Goal: Task Accomplishment & Management: Manage account settings

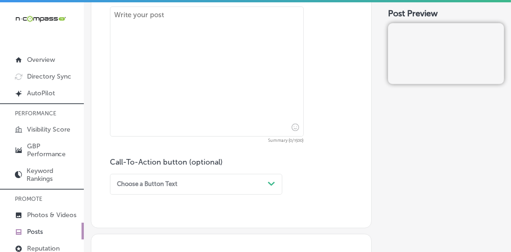
scroll to position [35, 0]
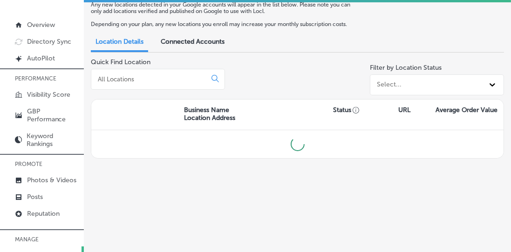
click at [45, 216] on link "Reputation" at bounding box center [42, 213] width 84 height 17
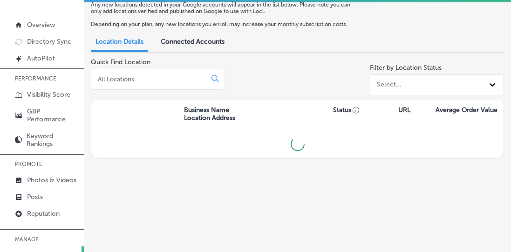
click at [159, 92] on div "Quick Find Location" at bounding box center [158, 78] width 134 height 41
click at [170, 79] on input at bounding box center [150, 79] width 107 height 8
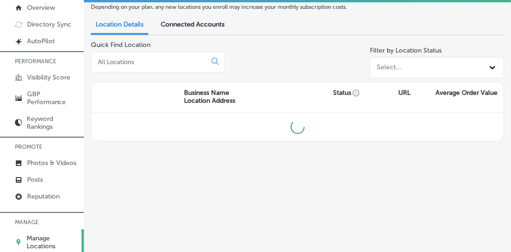
scroll to position [77, 0]
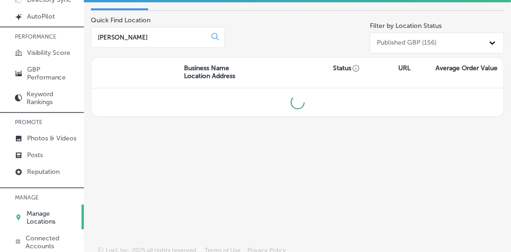
type input "[PERSON_NAME]"
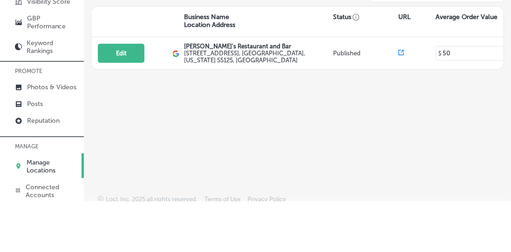
click at [111, 109] on button "Edit" at bounding box center [121, 104] width 47 height 19
select select "US"
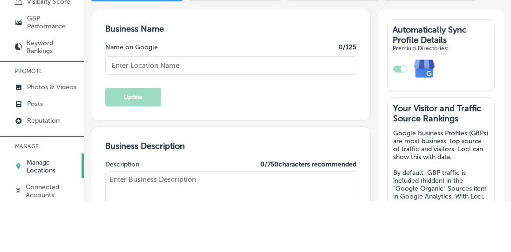
scroll to position [77, 0]
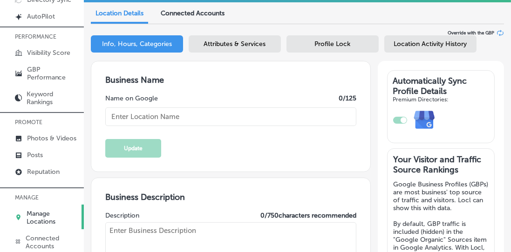
type input "[PERSON_NAME]'s Restaurant and Bar"
type input "[STREET_ADDRESS]"
type input "Woodbury"
type input "55125"
type input "US"
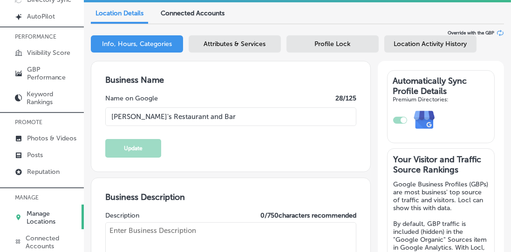
type input "[URL][DOMAIN_NAME]"
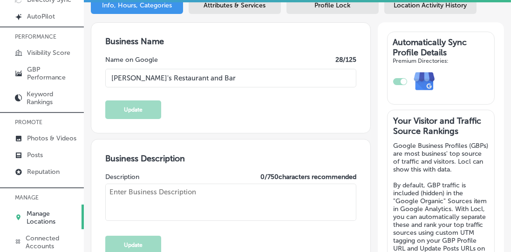
checkbox input "true"
type textarea "[PERSON_NAME]’s Restaurant and Bar is a family-owned gem in [GEOGRAPHIC_DATA], …"
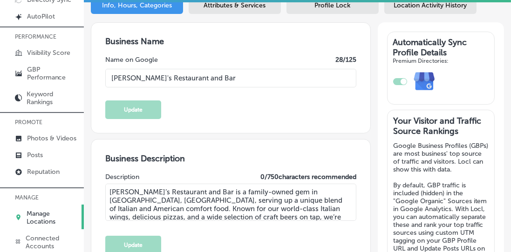
type input "[PHONE_NUMBER]"
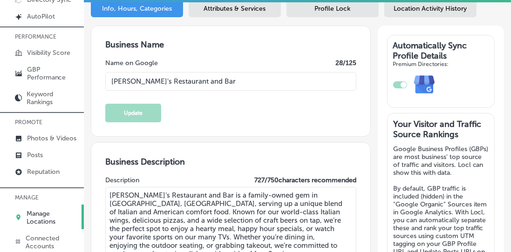
click at [264, 13] on div "Attributes & Services" at bounding box center [234, 8] width 92 height 17
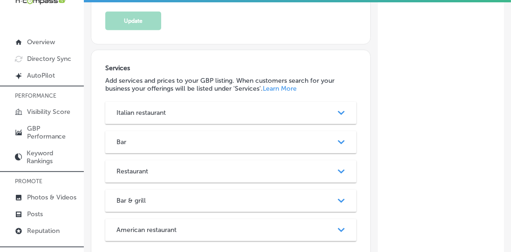
scroll to position [1102, 0]
click at [120, 160] on div "Restaurant Path Created with Sketch." at bounding box center [230, 171] width 251 height 22
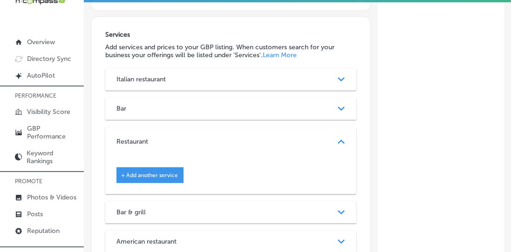
scroll to position [1138, 0]
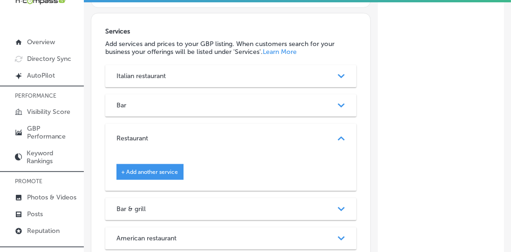
click at [128, 169] on span "+ Add another service" at bounding box center [149, 172] width 57 height 7
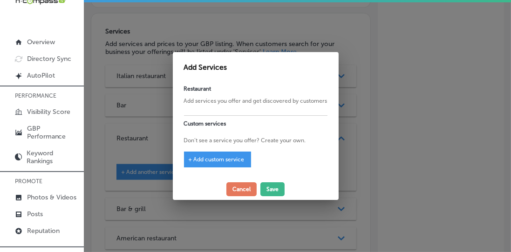
click at [235, 182] on button "Cancel" at bounding box center [241, 189] width 30 height 14
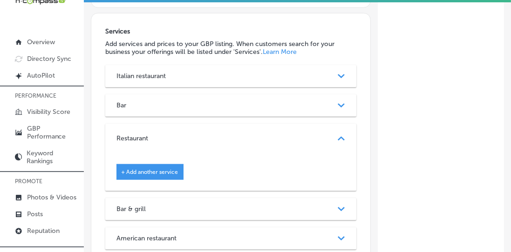
click at [239, 65] on div "Italian restaurant Path Created with Sketch." at bounding box center [230, 76] width 251 height 22
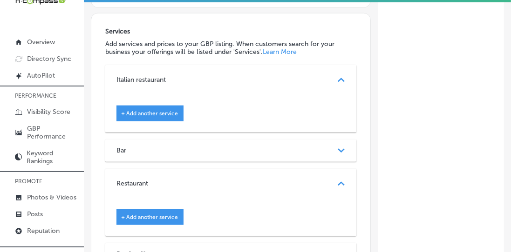
click at [171, 110] on span "+ Add another service" at bounding box center [149, 113] width 57 height 7
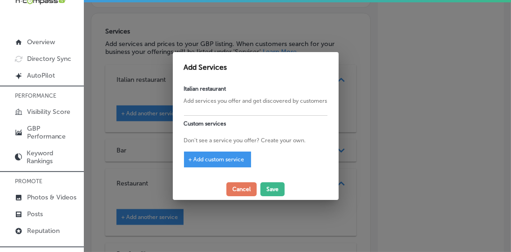
click at [234, 161] on span "+ Add custom service" at bounding box center [216, 159] width 56 height 7
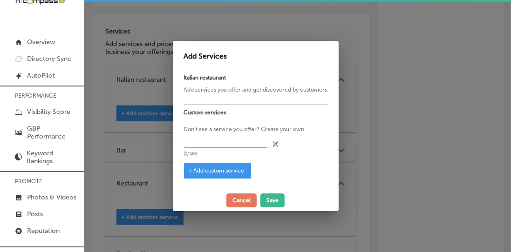
click at [236, 142] on input "text" at bounding box center [225, 141] width 83 height 14
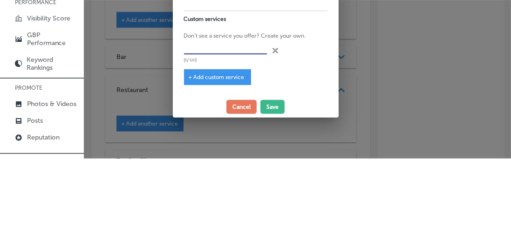
scroll to position [18, 0]
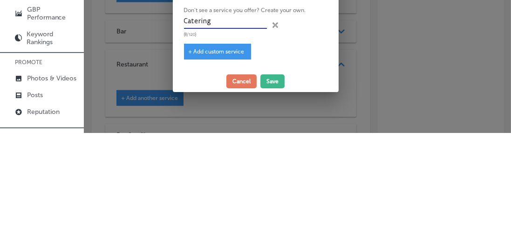
type input "Catering"
click at [228, 168] on span "+ Add custom service" at bounding box center [216, 171] width 56 height 7
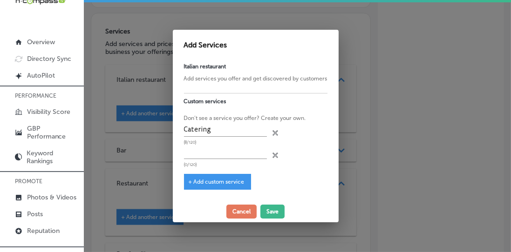
click at [277, 216] on button "Save" at bounding box center [272, 212] width 24 height 14
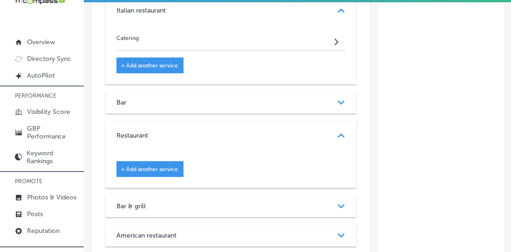
scroll to position [1211, 0]
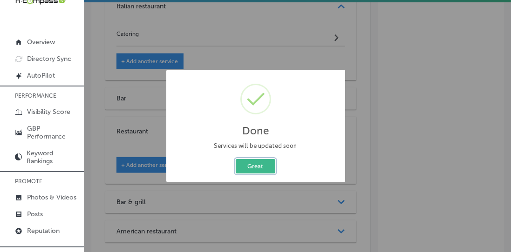
click at [257, 169] on button "Great" at bounding box center [255, 166] width 40 height 14
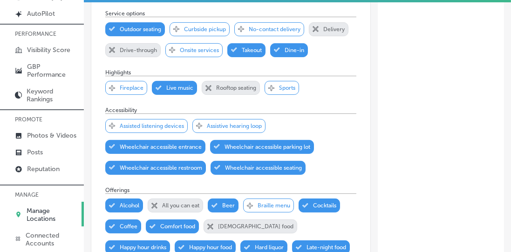
scroll to position [226, 0]
